Goal: Use online tool/utility: Utilize a website feature to perform a specific function

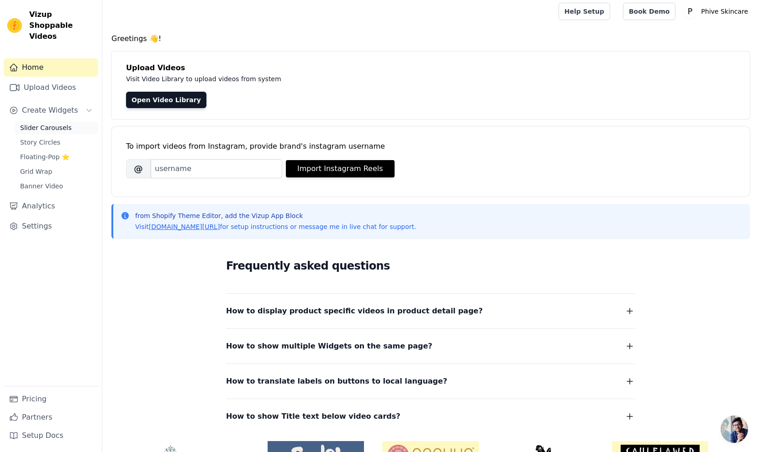
click at [55, 123] on span "Slider Carousels" at bounding box center [46, 127] width 52 height 9
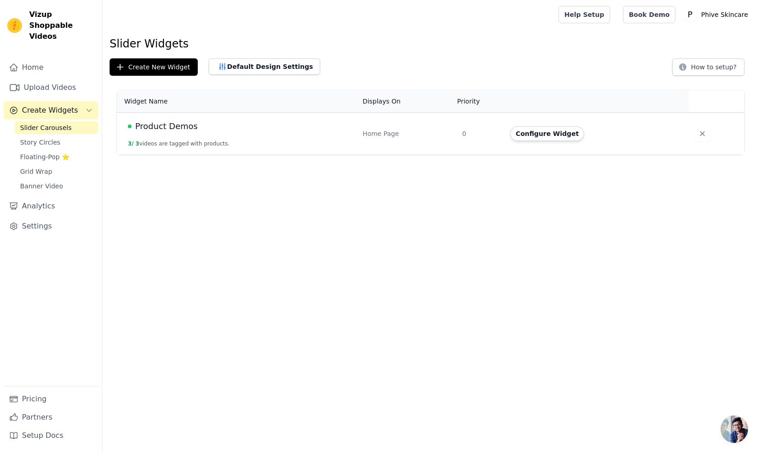
click at [174, 128] on span "Product Demos" at bounding box center [166, 126] width 63 height 13
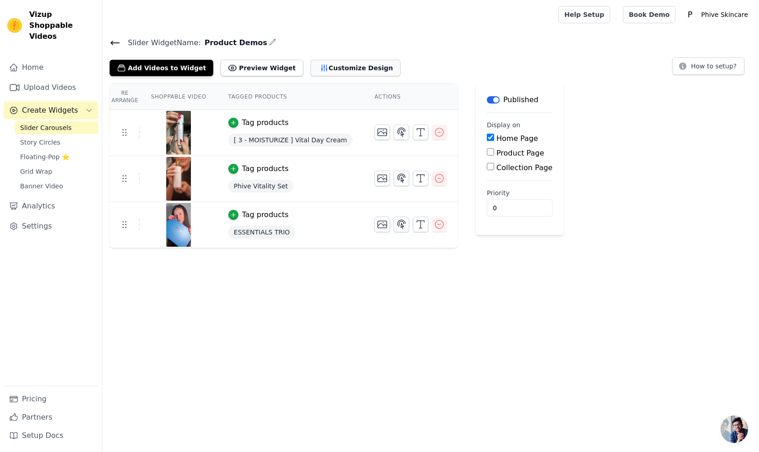
click at [347, 69] on button "Customize Design" at bounding box center [355, 68] width 90 height 16
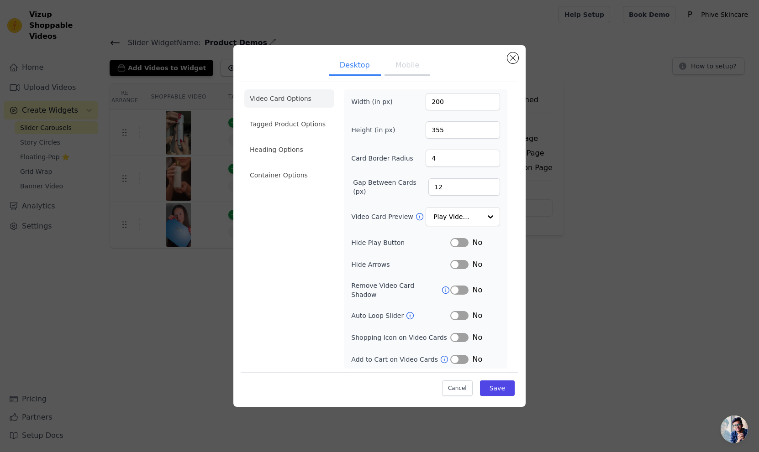
click at [402, 72] on button "Mobile" at bounding box center [407, 66] width 46 height 20
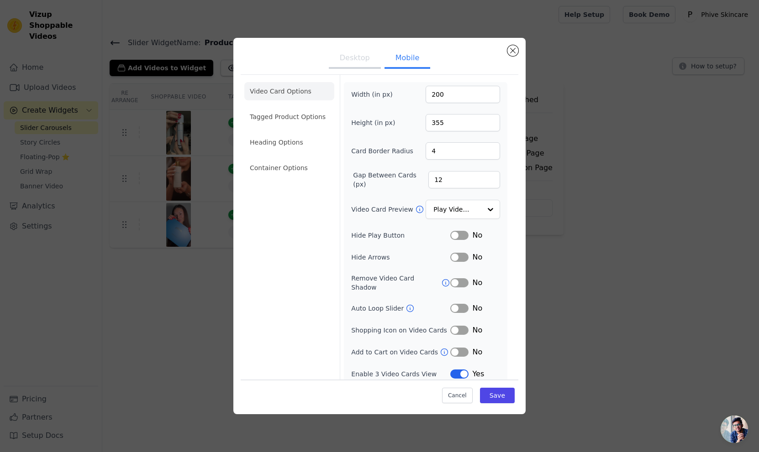
click at [350, 60] on button "Desktop" at bounding box center [355, 59] width 52 height 20
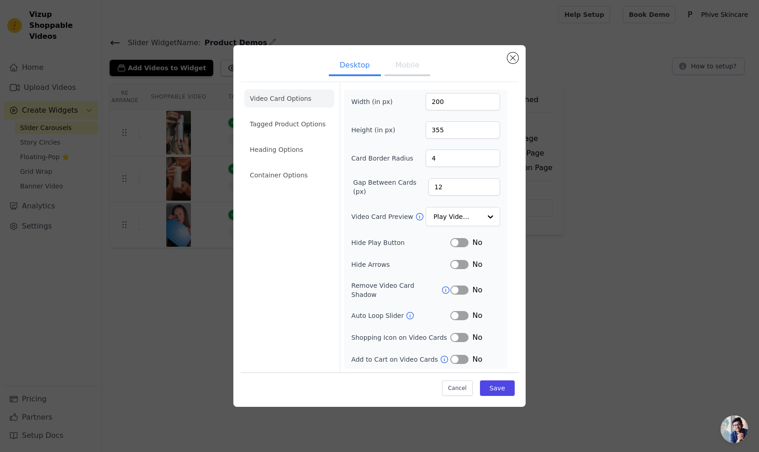
click at [404, 68] on button "Mobile" at bounding box center [407, 66] width 46 height 20
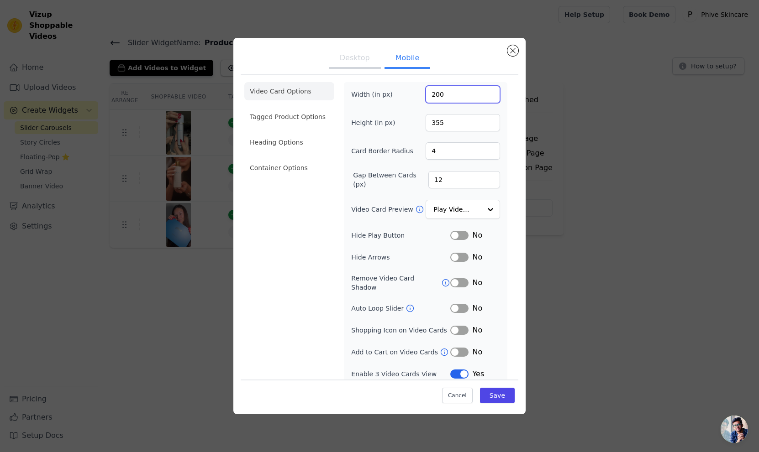
click at [455, 95] on input "200" at bounding box center [462, 94] width 74 height 17
type input "150"
click at [460, 121] on input "355" at bounding box center [462, 122] width 74 height 17
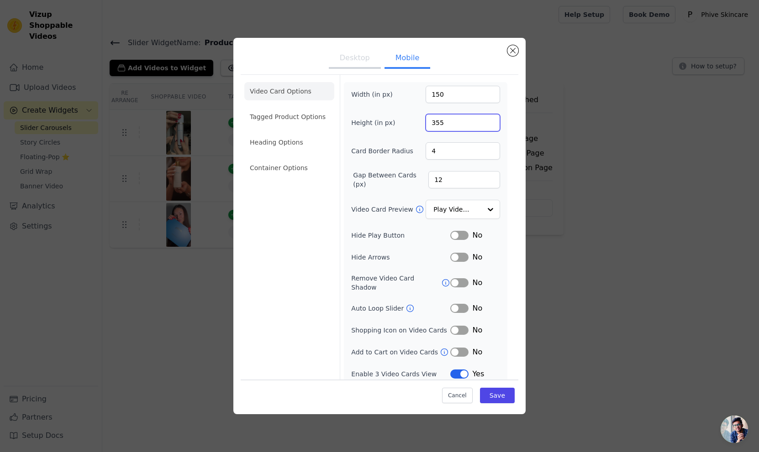
click at [460, 121] on input "355" at bounding box center [462, 122] width 74 height 17
type input "266"
click at [468, 212] on input "Video Card Preview" at bounding box center [457, 210] width 47 height 18
click at [374, 206] on label "Video Card Preview" at bounding box center [382, 209] width 63 height 9
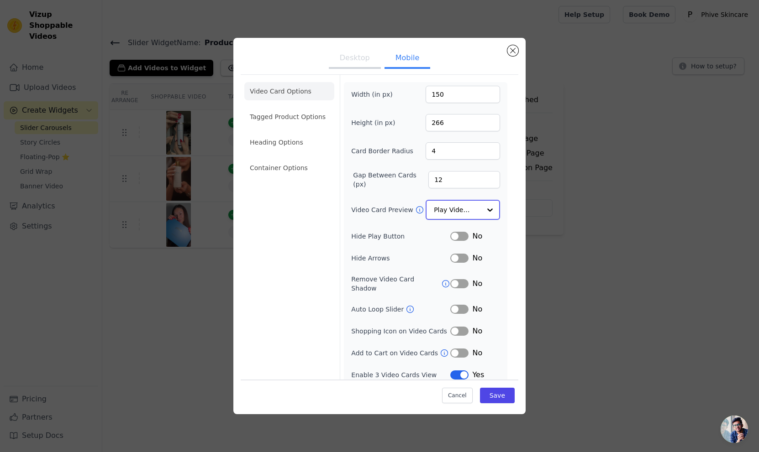
click at [434, 206] on input "Video Card Preview" at bounding box center [457, 210] width 47 height 18
click at [497, 396] on button "Save" at bounding box center [497, 396] width 35 height 16
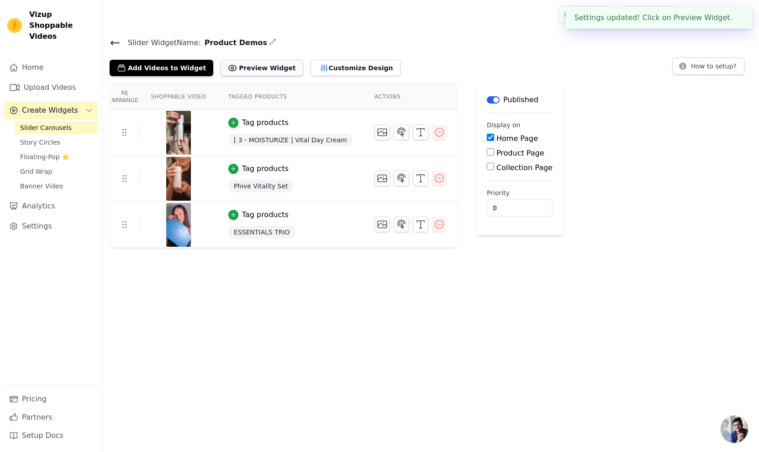
click at [242, 69] on button "Preview Widget" at bounding box center [261, 68] width 82 height 16
